Goal: Task Accomplishment & Management: Use online tool/utility

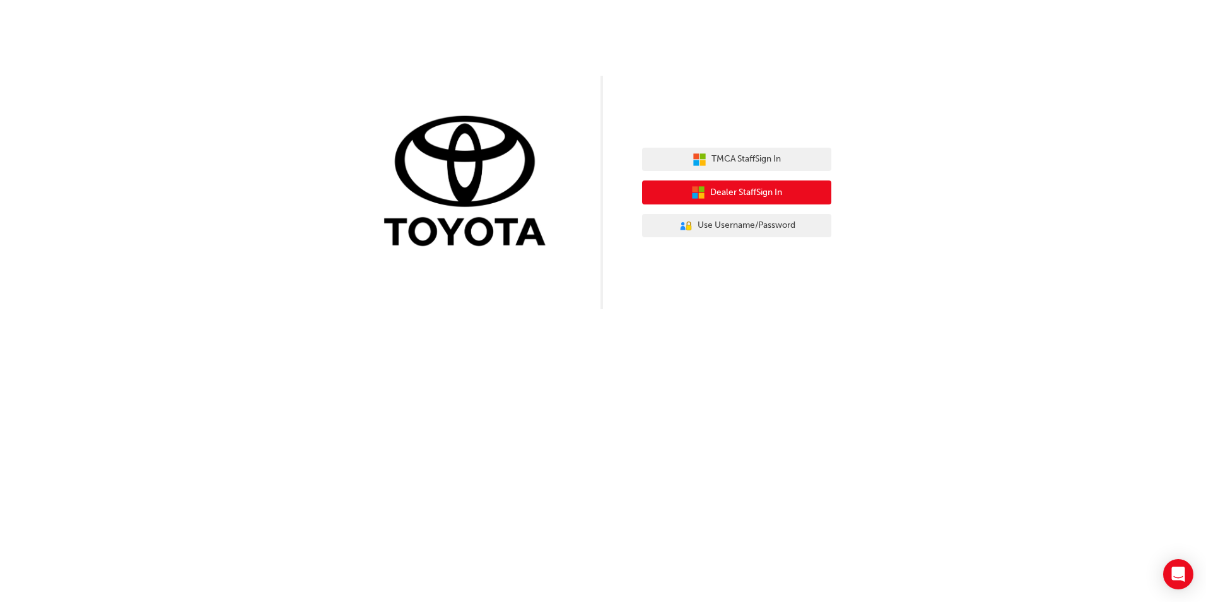
click at [742, 192] on span "Dealer Staff Sign In" at bounding box center [746, 193] width 72 height 15
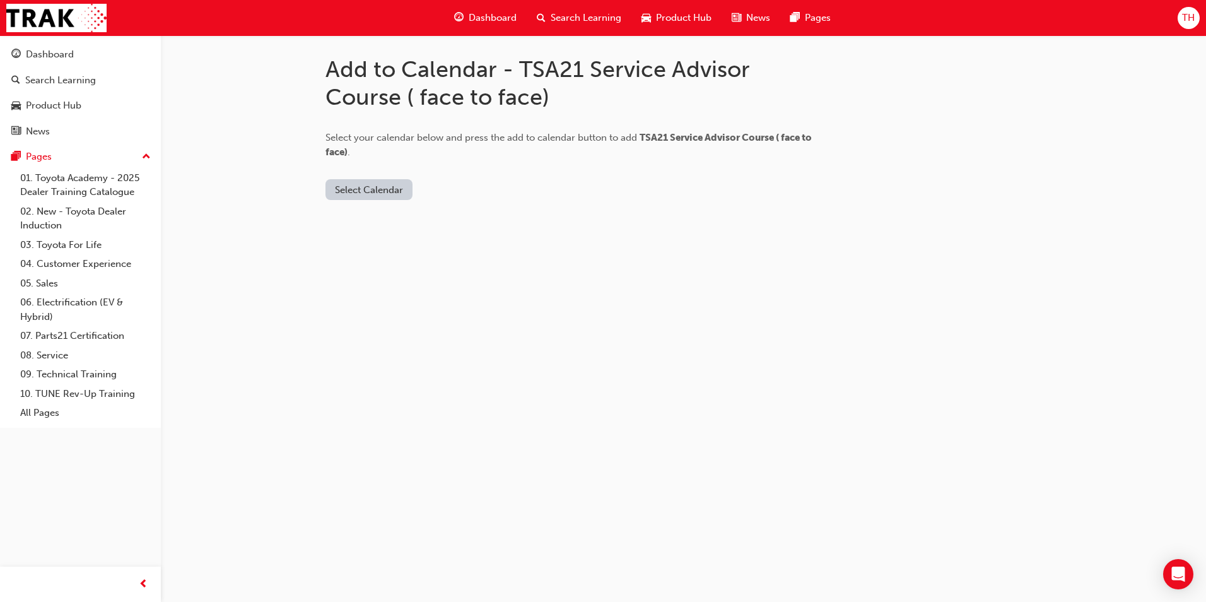
click at [382, 190] on button "Select Calendar" at bounding box center [369, 189] width 87 height 21
click at [374, 230] on button "[DOMAIN_NAME]" at bounding box center [370, 220] width 86 height 24
click at [464, 191] on button "Add to Calendar" at bounding box center [476, 189] width 90 height 21
